Goal: Check status

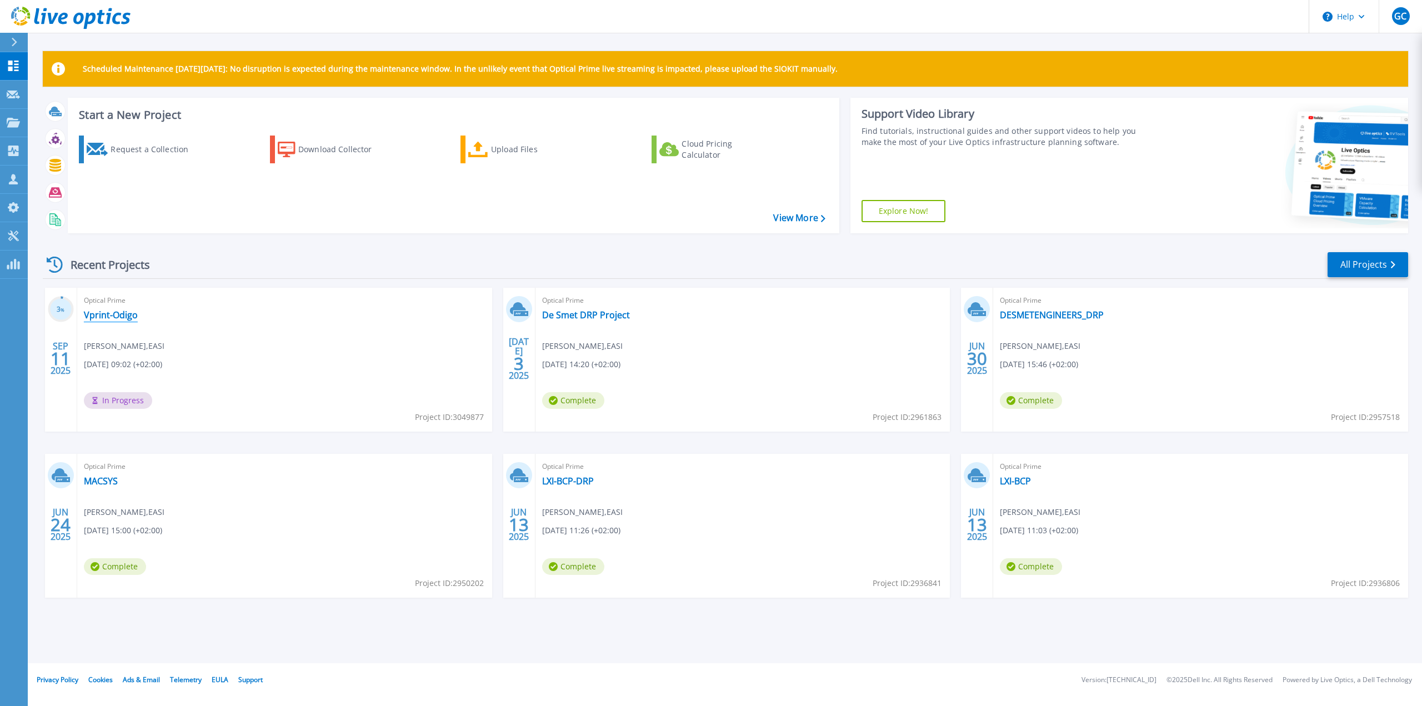
click at [123, 319] on link "Vprint-Odigo" at bounding box center [111, 314] width 54 height 11
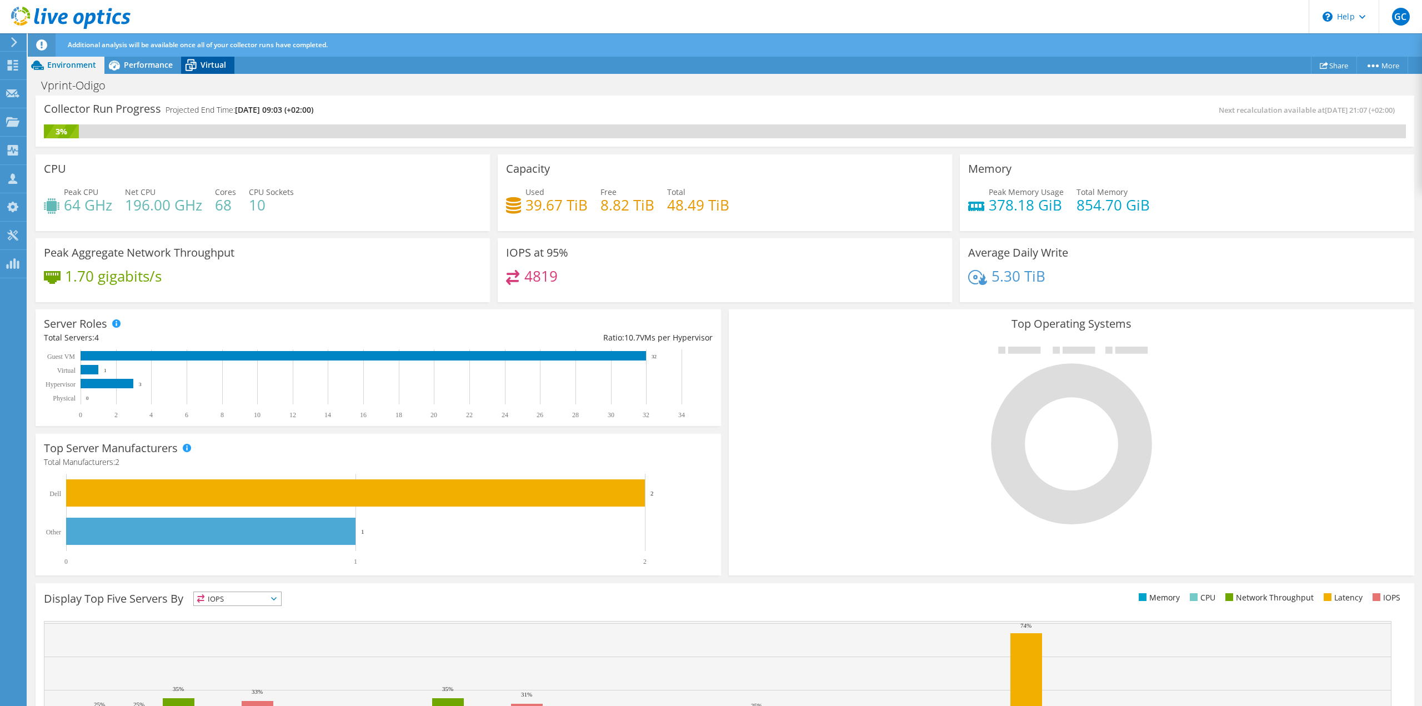
click at [216, 65] on span "Virtual" at bounding box center [213, 64] width 26 height 11
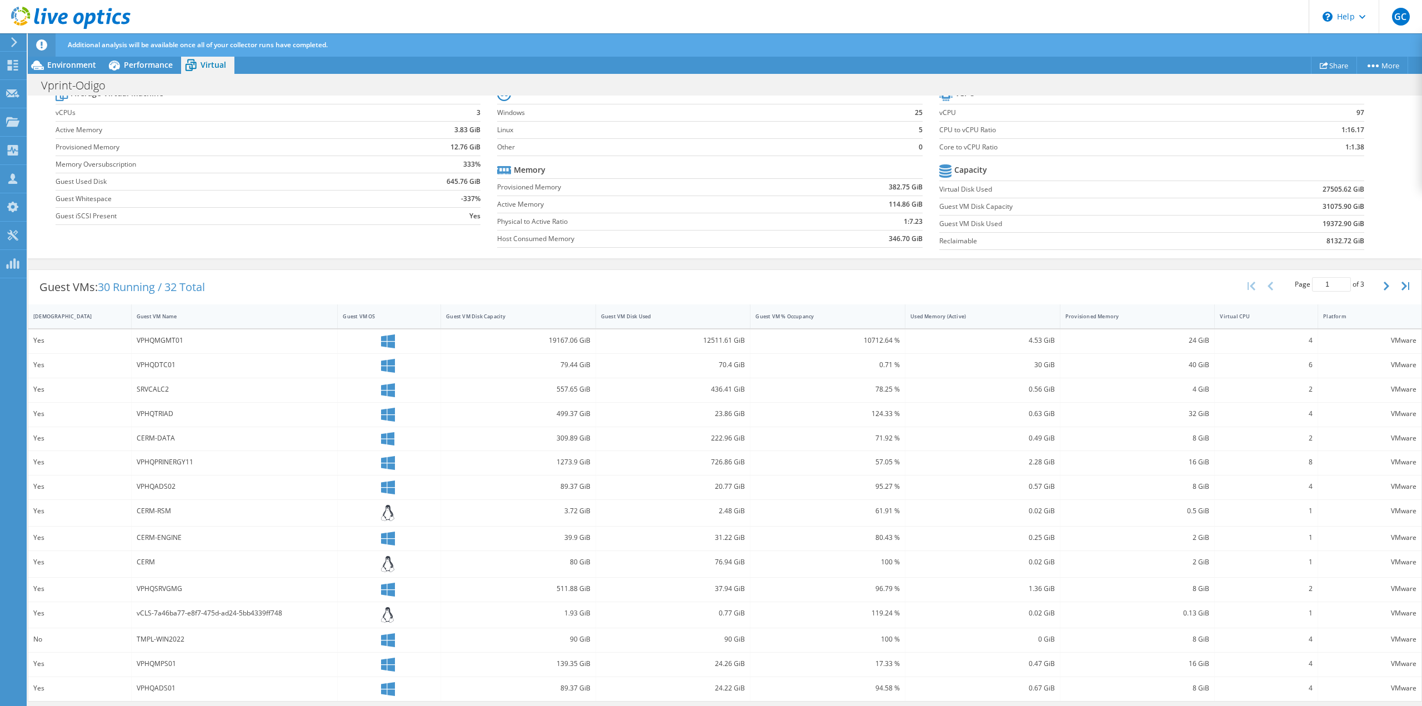
scroll to position [21, 0]
click at [138, 63] on span "Performance" at bounding box center [148, 64] width 49 height 11
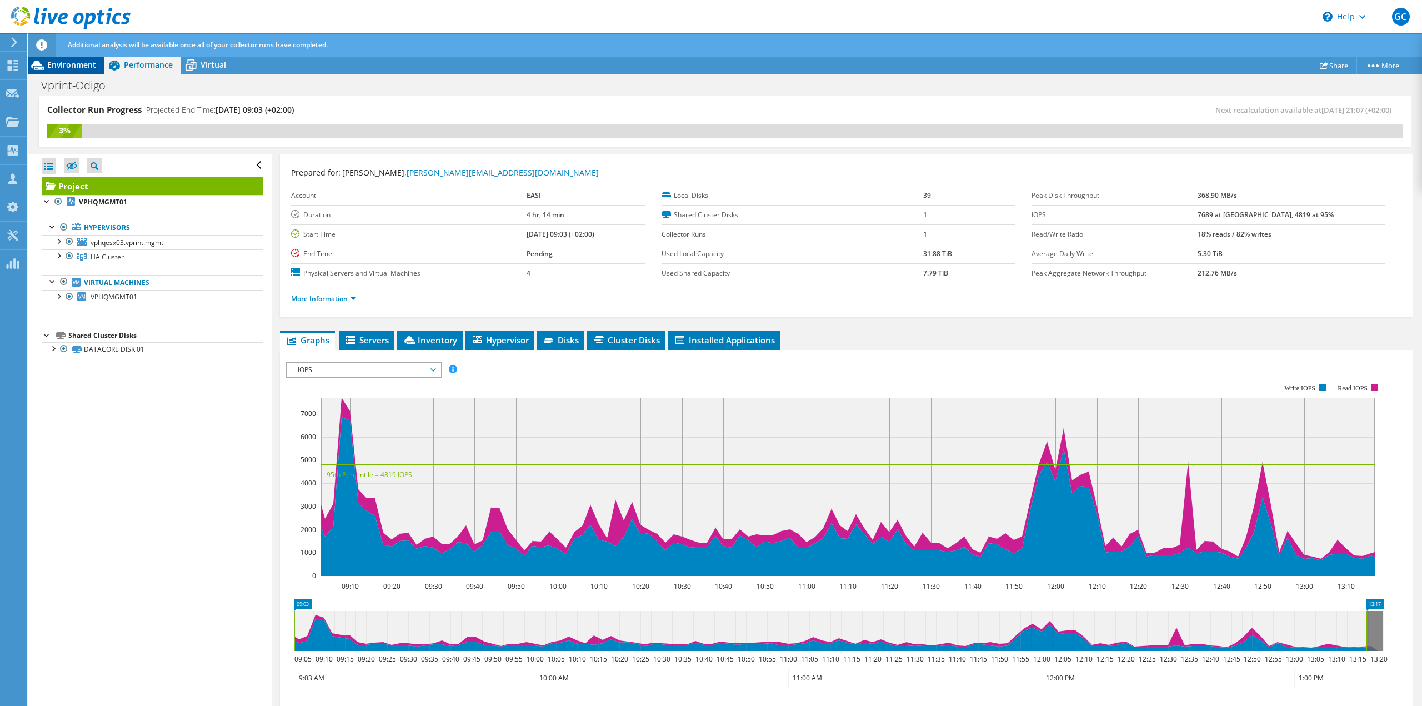
scroll to position [0, 0]
click at [86, 70] on div "Environment" at bounding box center [66, 65] width 77 height 18
